Goal: Information Seeking & Learning: Learn about a topic

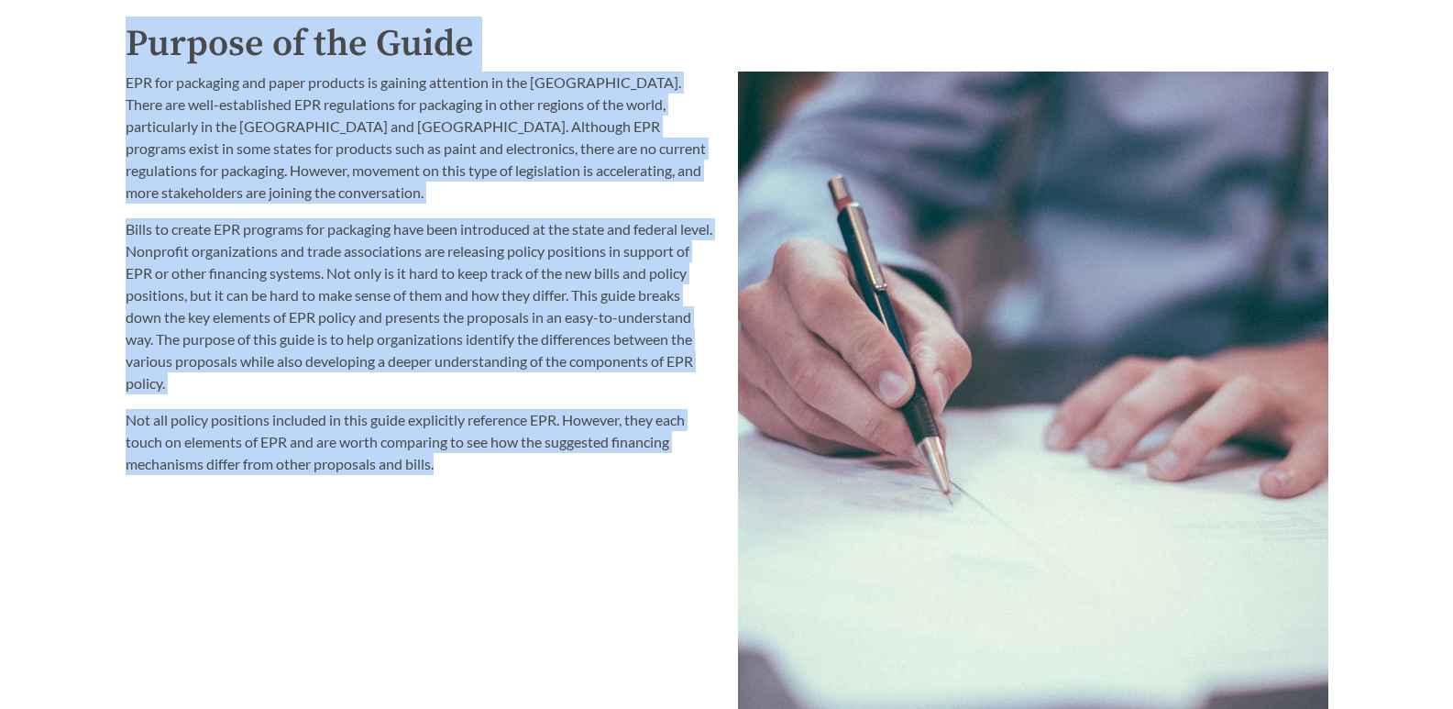
scroll to position [2381, 0]
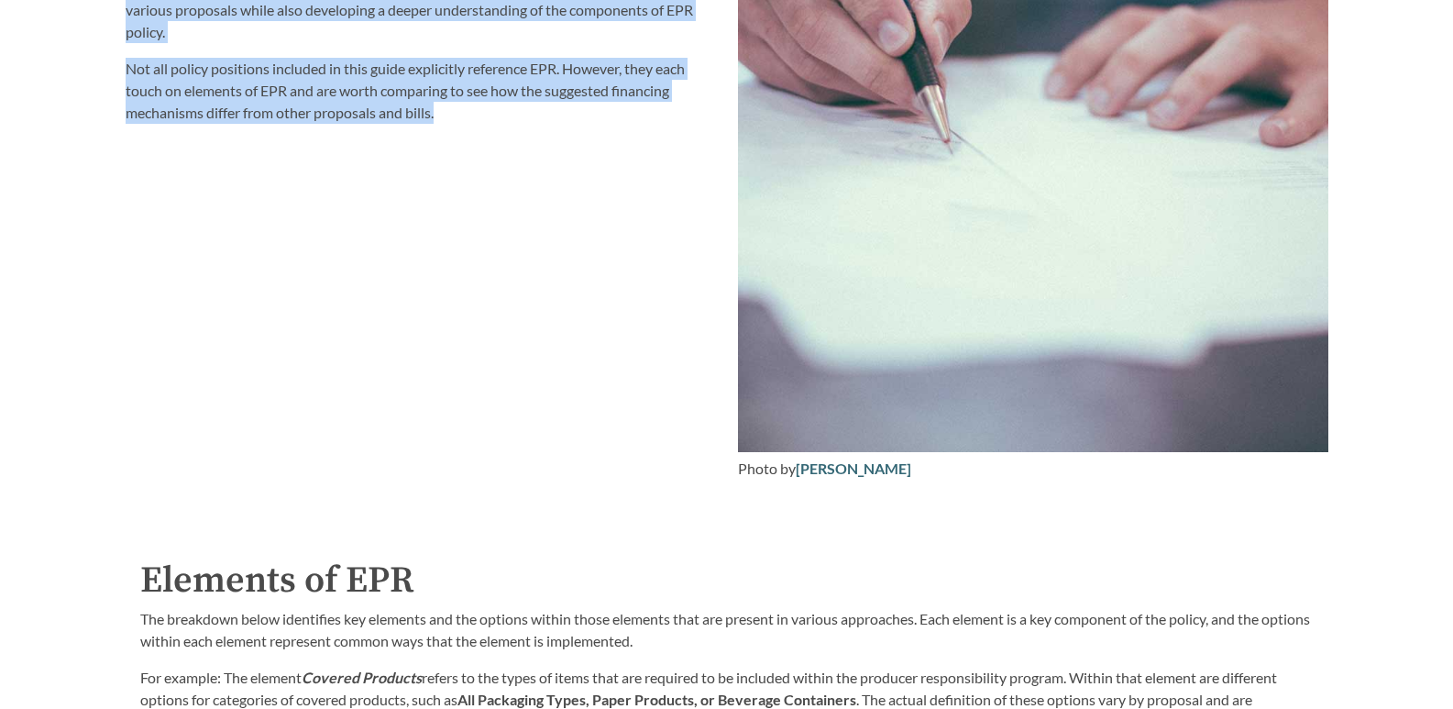
drag, startPoint x: 131, startPoint y: 264, endPoint x: 452, endPoint y: 115, distance: 353.9
click at [452, 115] on div "Purpose of the Guide EPR for packaging and paper products is gaining attention …" at bounding box center [727, 78] width 1203 height 826
copy div "Purpose of the Guide EPR for packaging and paper products is gaining attention …"
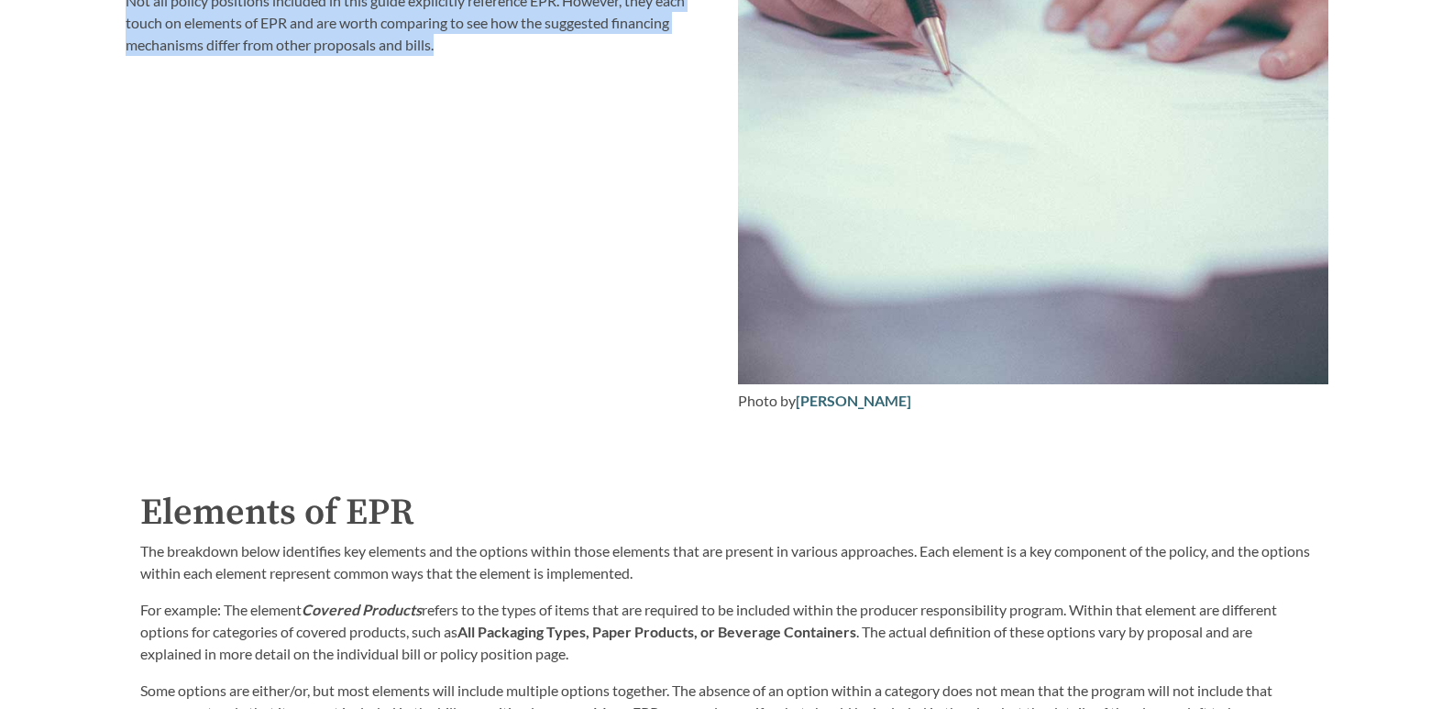
scroll to position [2656, 0]
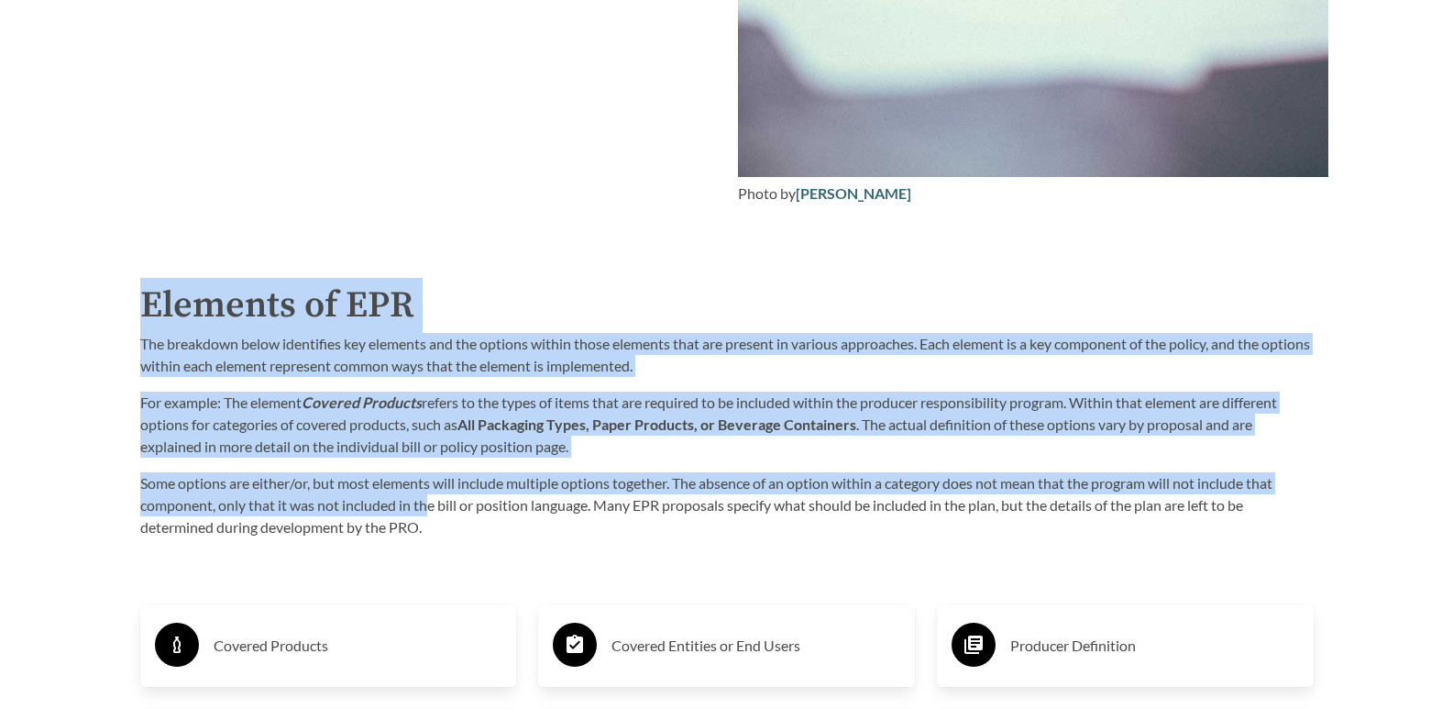
drag, startPoint x: 145, startPoint y: 303, endPoint x: 427, endPoint y: 520, distance: 355.7
click at [427, 520] on div "Elements of EPR The breakdown below identifies key elements and the options wit…" at bounding box center [726, 408] width 1173 height 260
copy div "Elements of EPR The breakdown below identifies key elements and the options wit…"
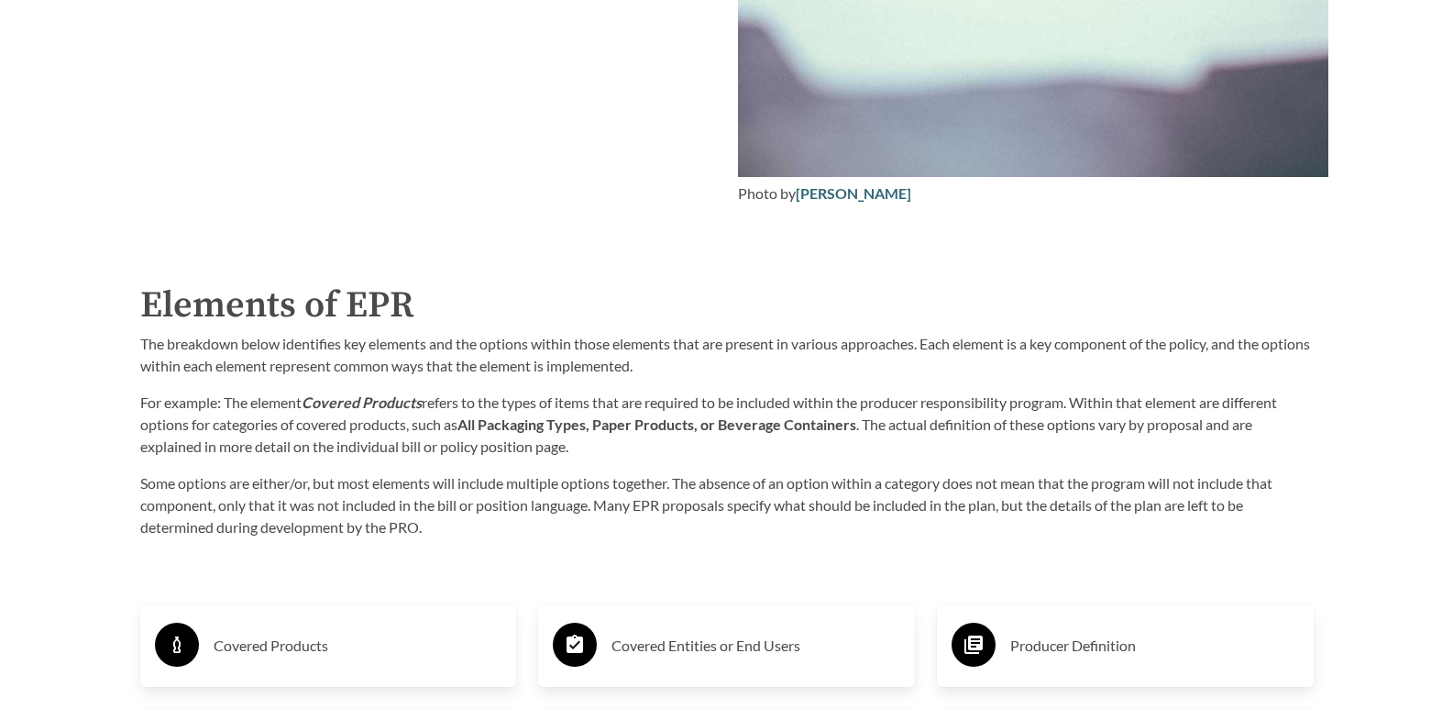
click at [439, 536] on p "Some options are either/or, but most elements will include multiple options tog…" at bounding box center [726, 505] width 1173 height 66
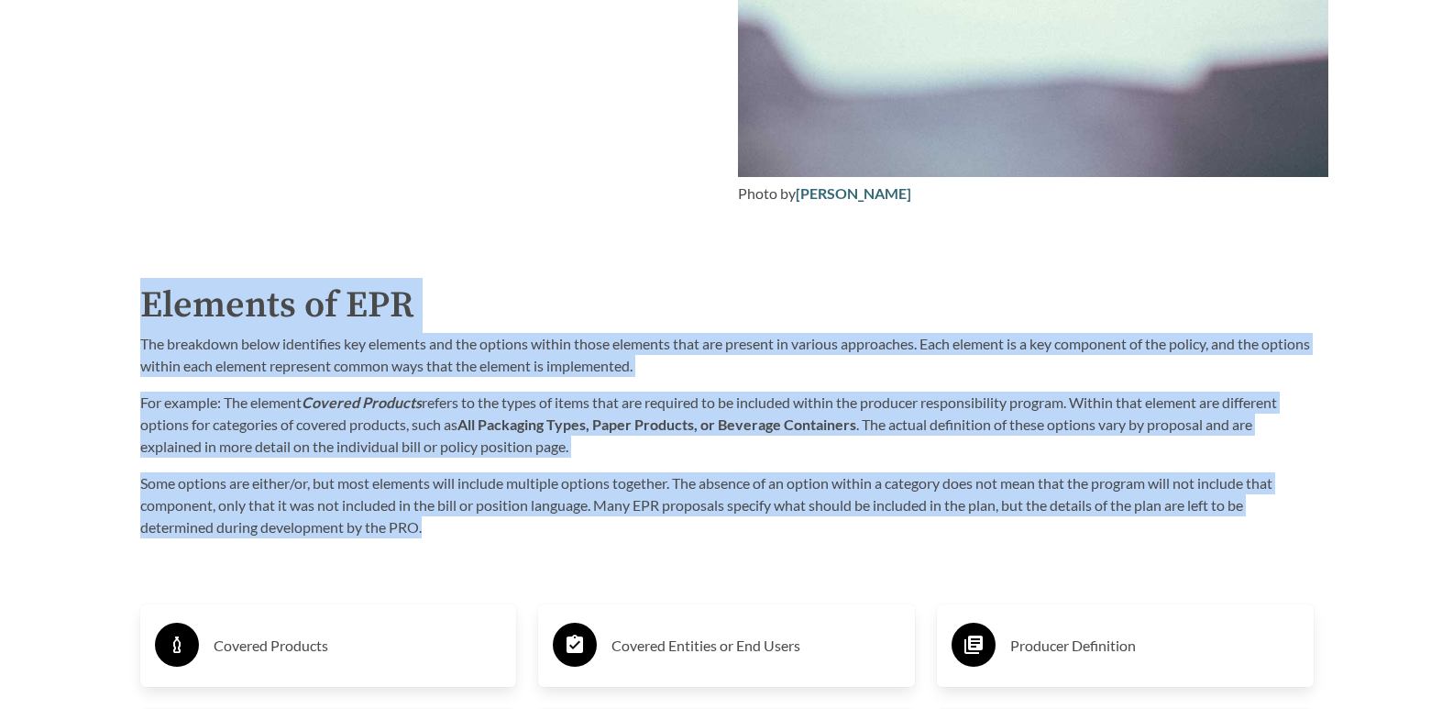
drag, startPoint x: 148, startPoint y: 305, endPoint x: 423, endPoint y: 540, distance: 361.5
click at [423, 538] on div "Elements of EPR The breakdown below identifies key elements and the options wit…" at bounding box center [726, 408] width 1173 height 260
copy div "Elements of EPR The breakdown below identifies key elements and the options wit…"
